Goal: Task Accomplishment & Management: Use online tool/utility

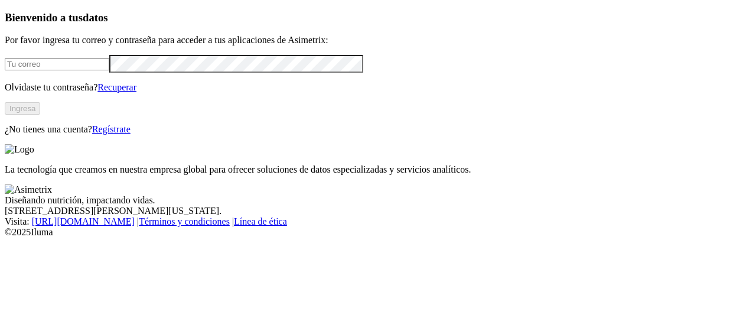
click at [109, 70] on input "email" at bounding box center [57, 64] width 105 height 12
type input "[PERSON_NAME][EMAIL_ADDRESS][PERSON_NAME][DOMAIN_NAME]"
click at [40, 115] on button "Ingresa" at bounding box center [22, 108] width 35 height 12
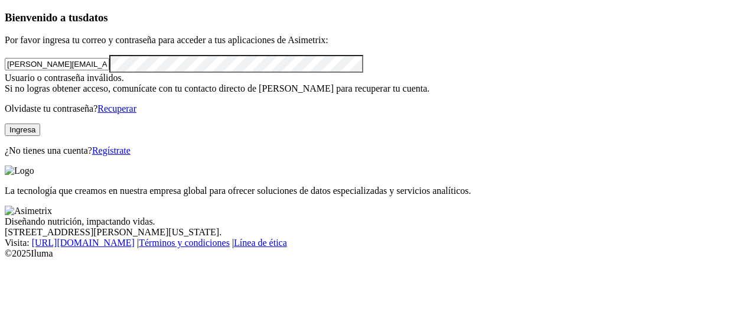
click at [5, 103] on div "Bienvenido a tus datos Por favor ingresa tu correo y contraseña para acceder a …" at bounding box center [378, 83] width 746 height 145
click at [40, 136] on button "Ingresa" at bounding box center [22, 129] width 35 height 12
